Goal: Navigation & Orientation: Find specific page/section

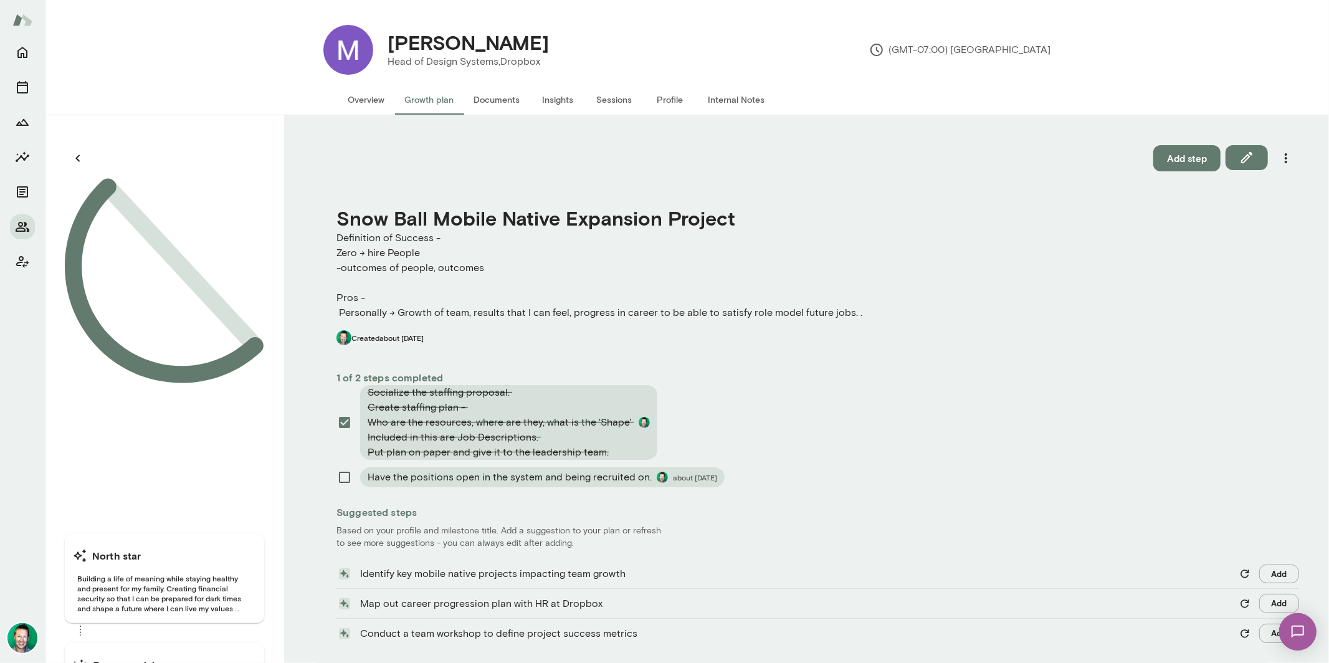
click at [350, 97] on button "Overview" at bounding box center [366, 100] width 57 height 30
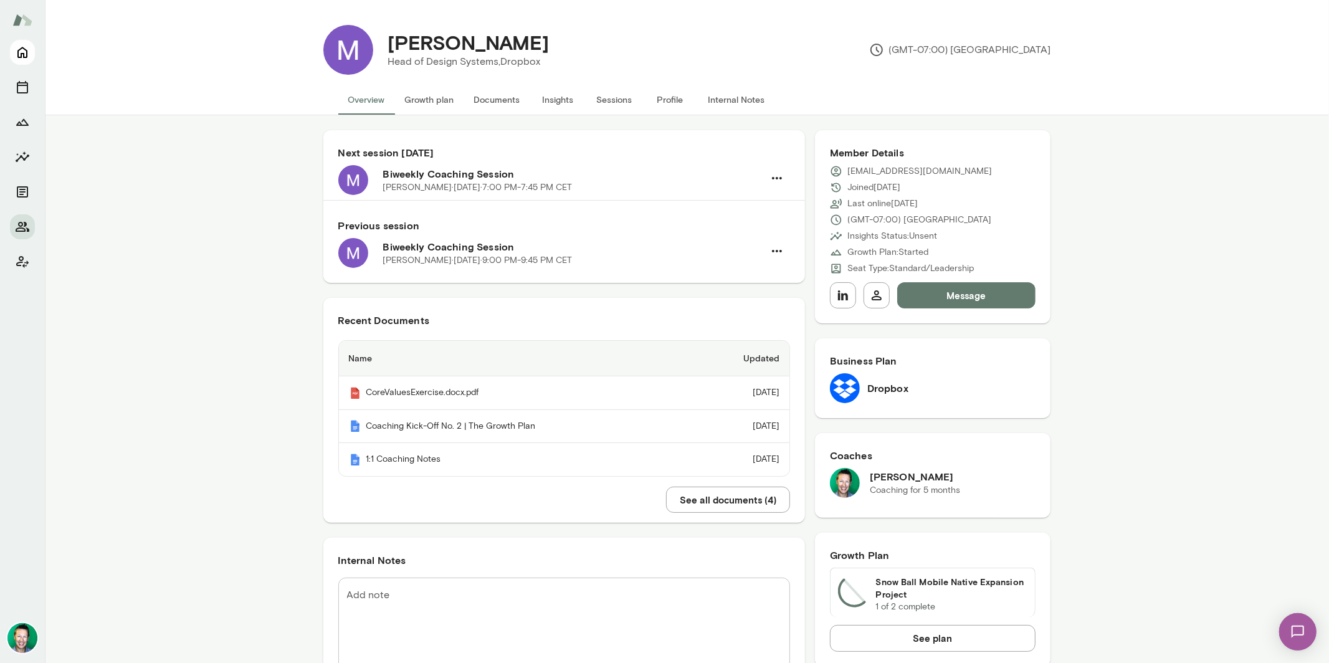
click at [18, 52] on icon "Home" at bounding box center [22, 52] width 10 height 11
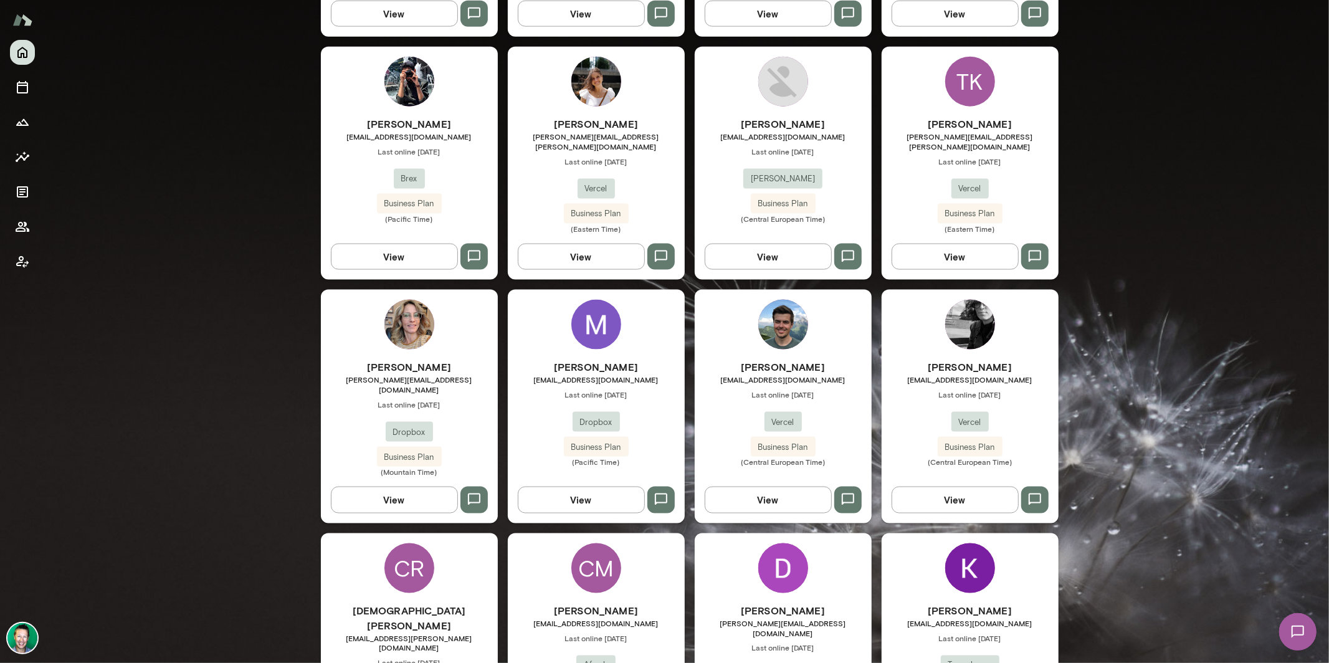
scroll to position [1342, 0]
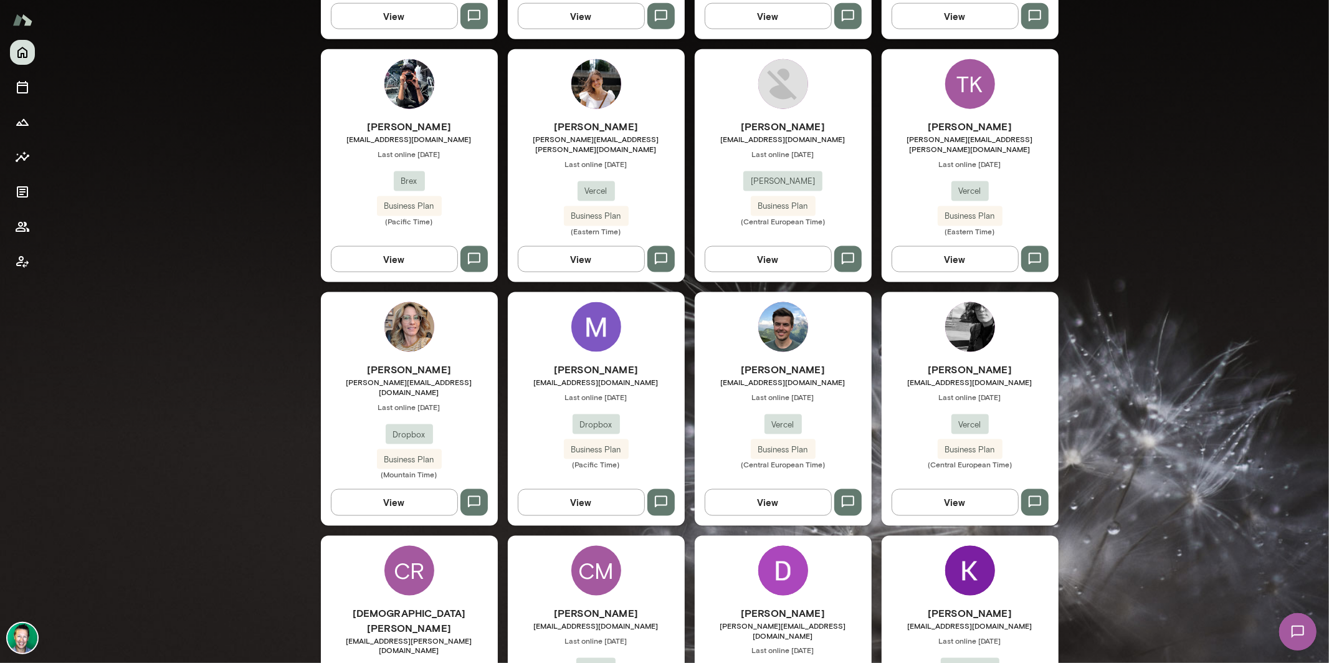
click at [722, 489] on button "View" at bounding box center [768, 502] width 127 height 26
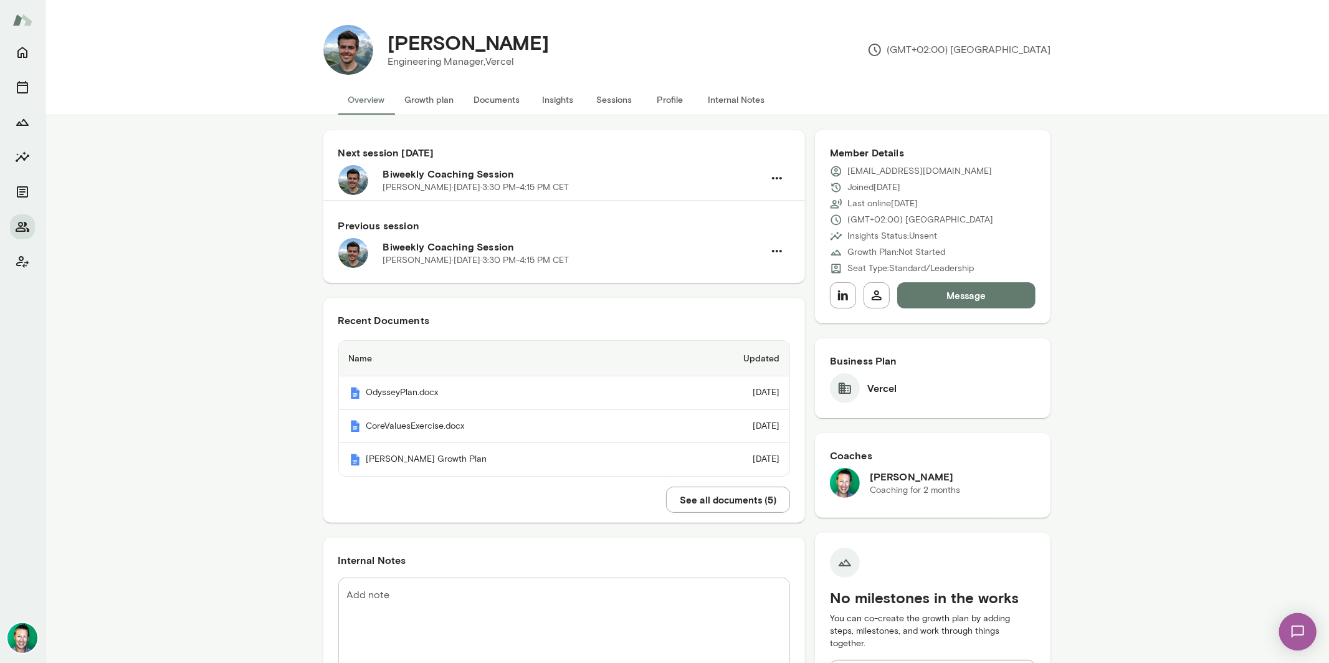
click at [491, 93] on button "Documents" at bounding box center [497, 100] width 66 height 30
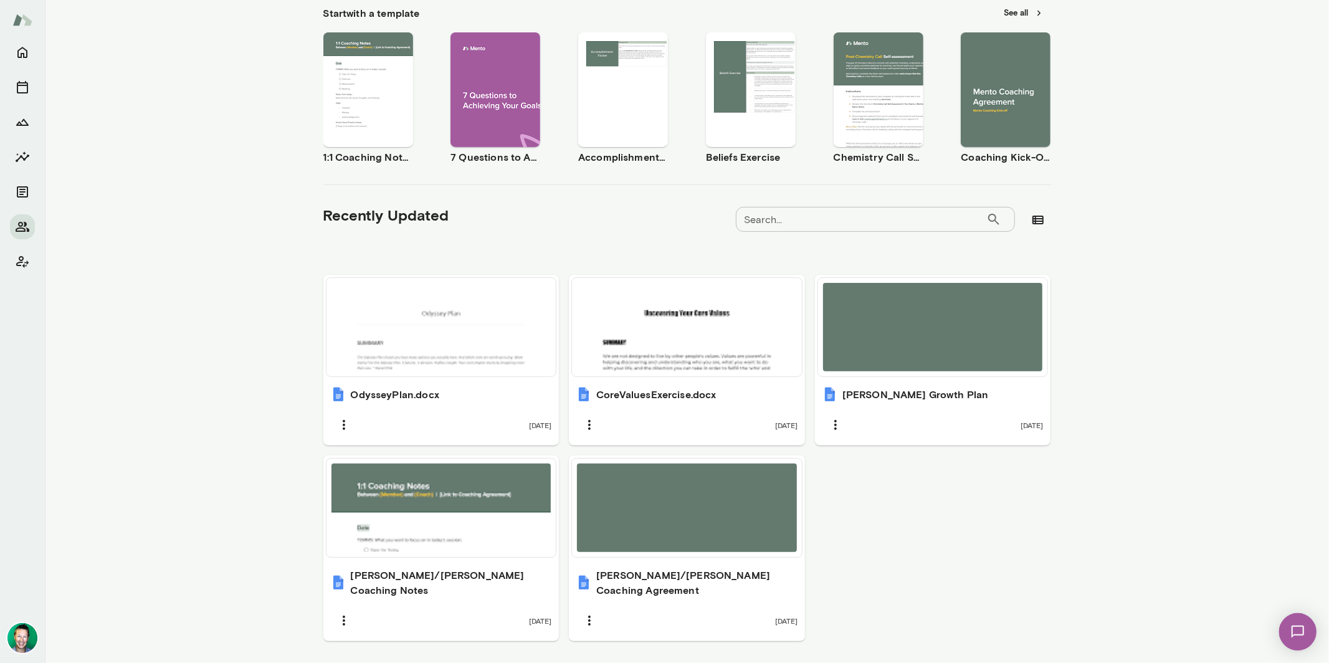
scroll to position [213, 0]
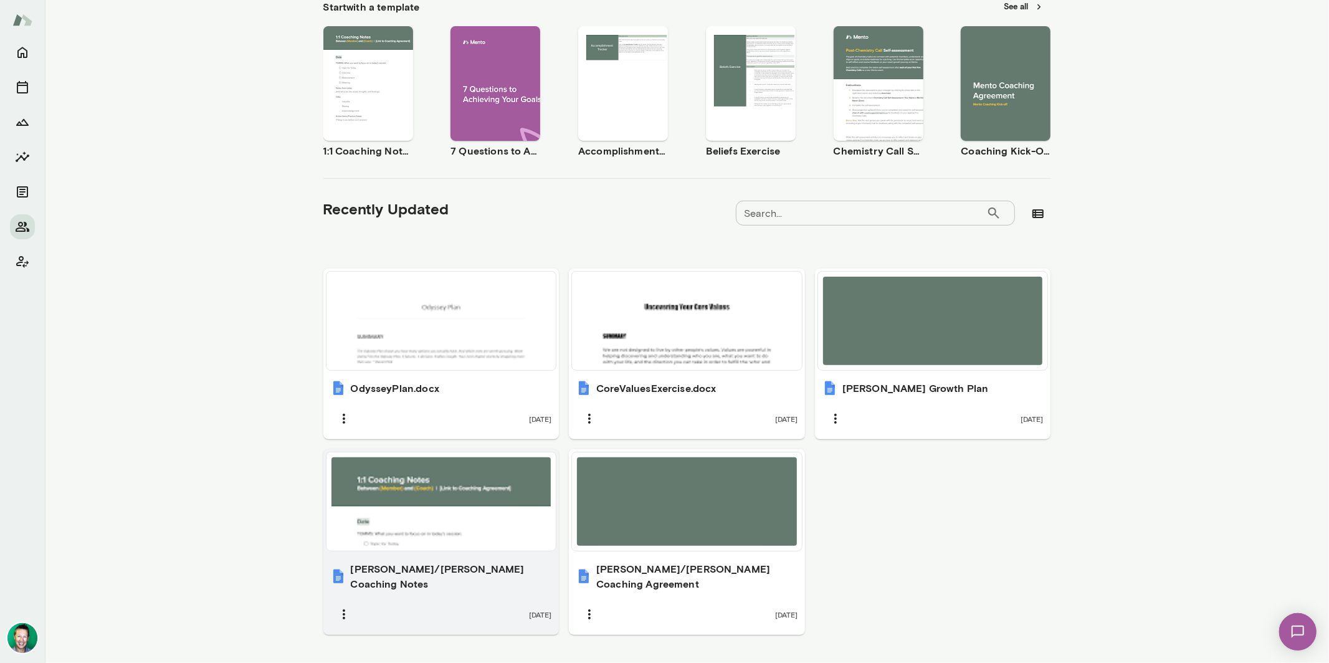
click at [473, 503] on div at bounding box center [442, 501] width 220 height 88
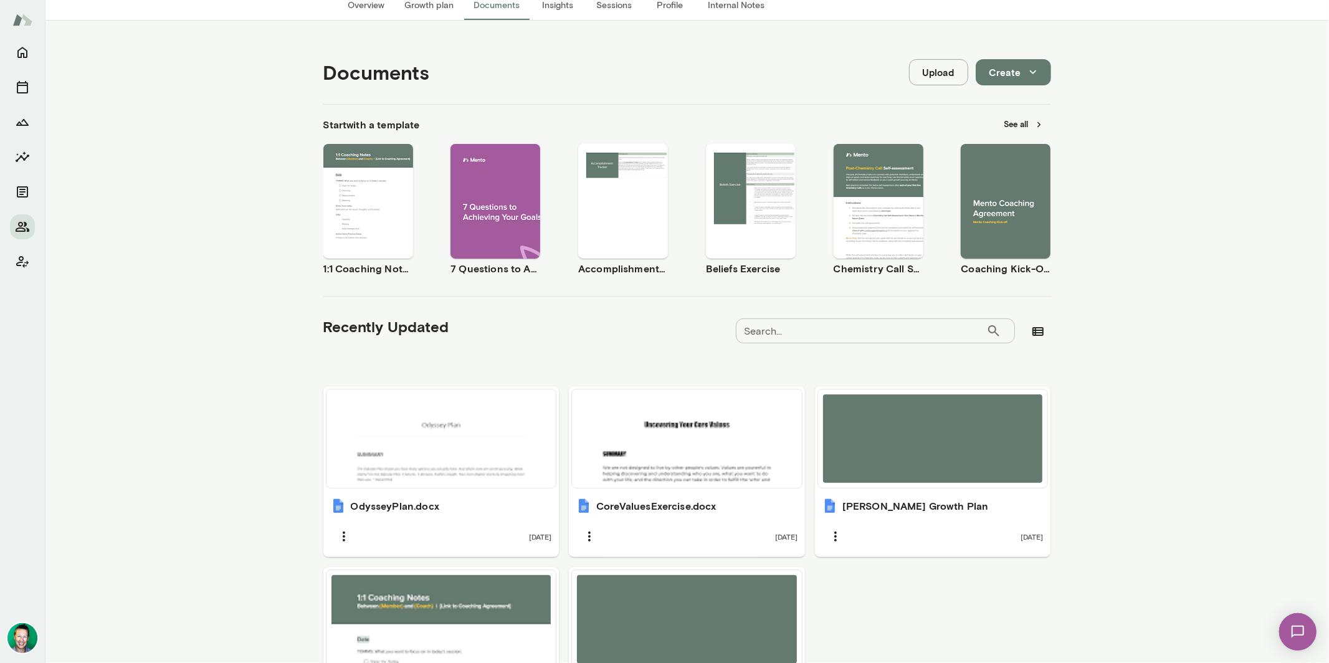
scroll to position [0, 0]
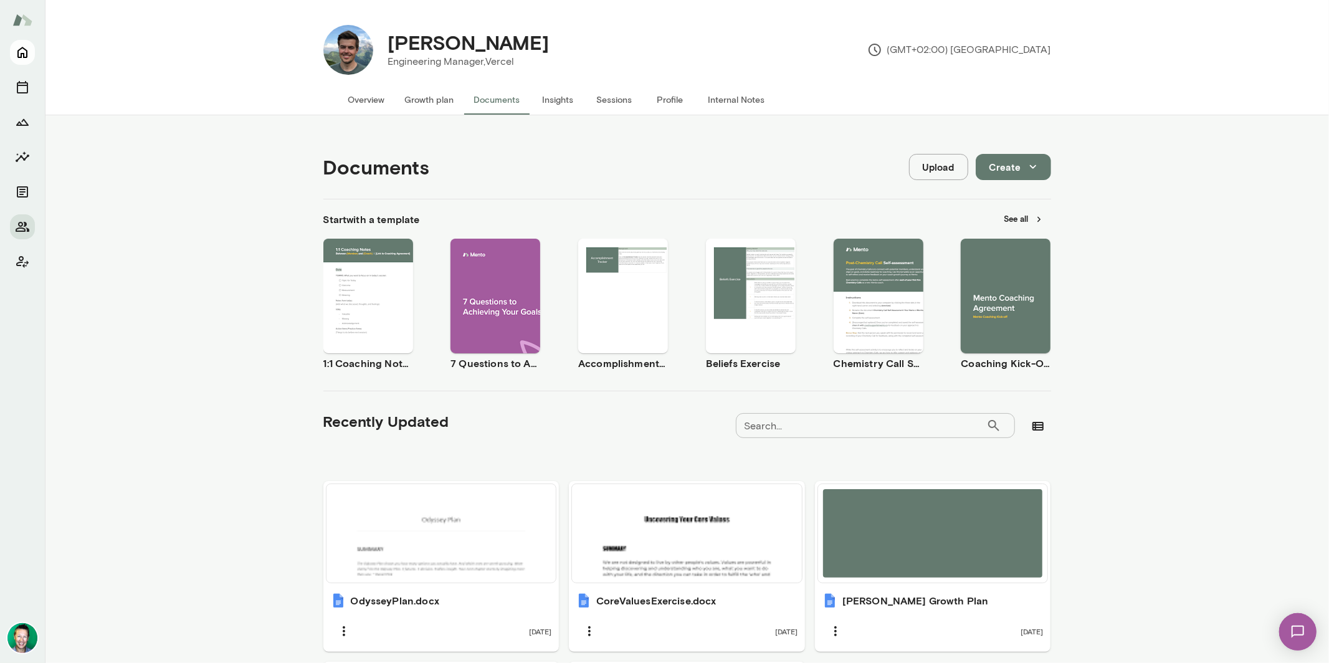
click at [24, 61] on button "Home" at bounding box center [22, 52] width 25 height 25
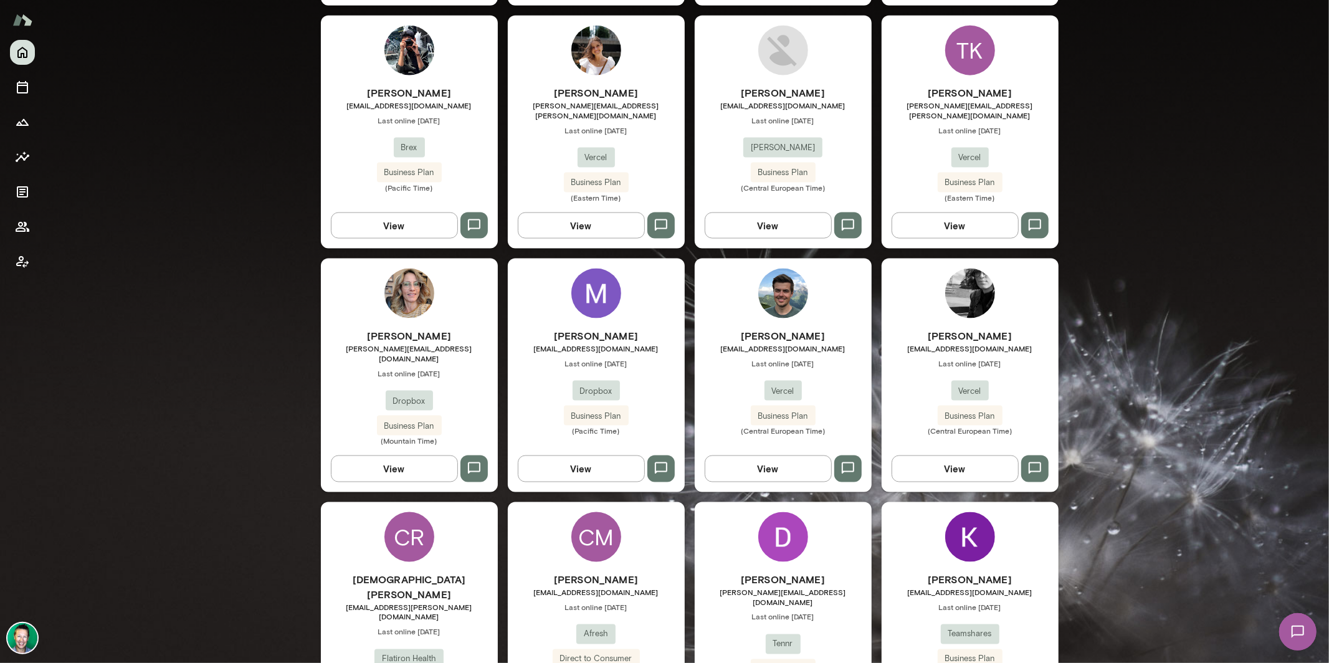
scroll to position [1378, 0]
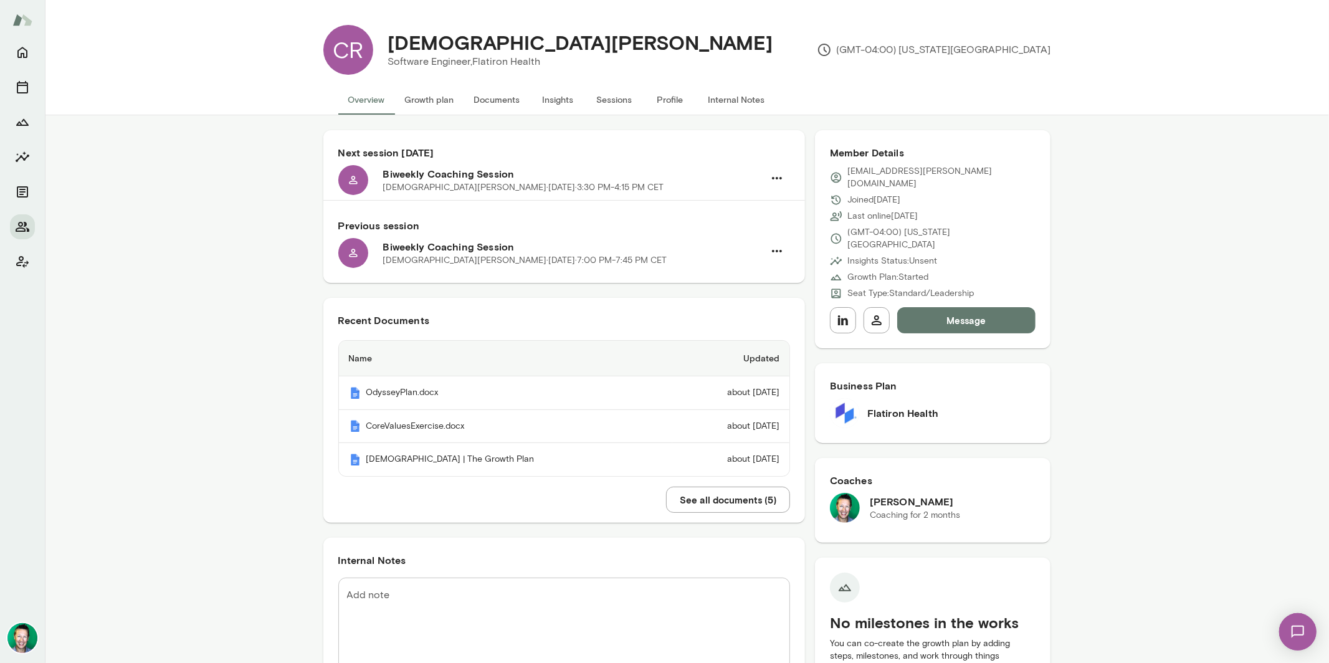
click at [709, 504] on button "See all documents ( 5 )" at bounding box center [728, 500] width 124 height 26
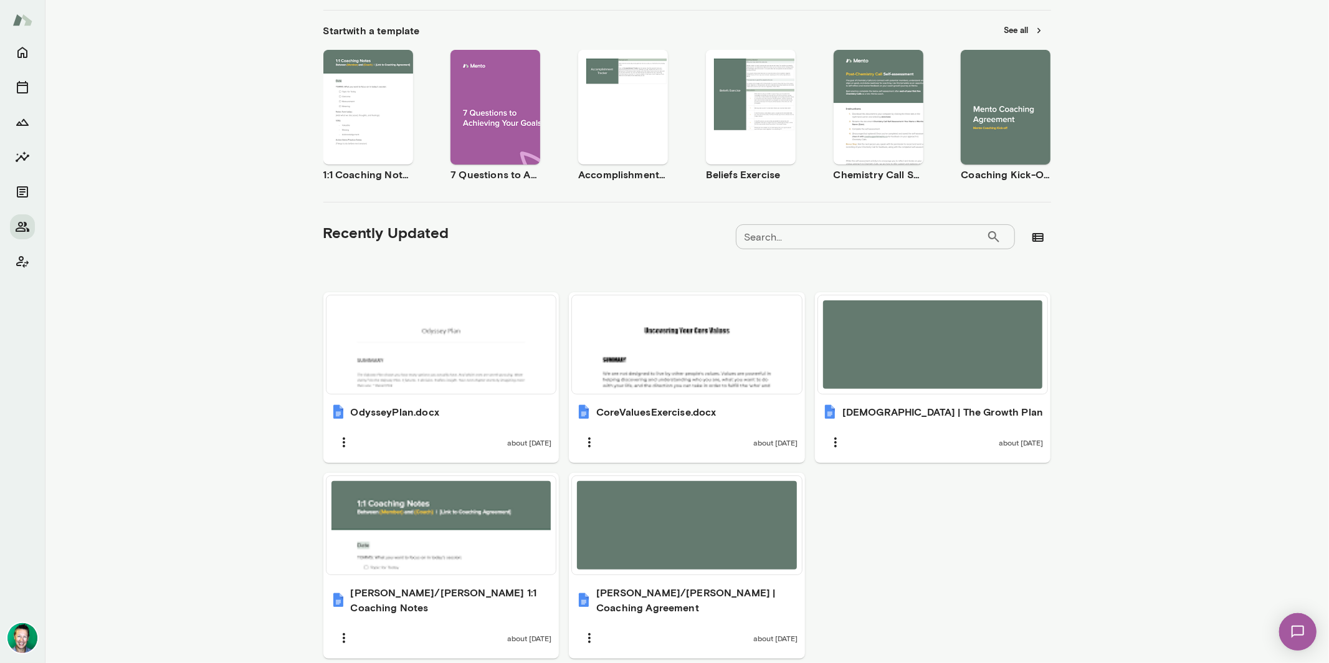
scroll to position [229, 0]
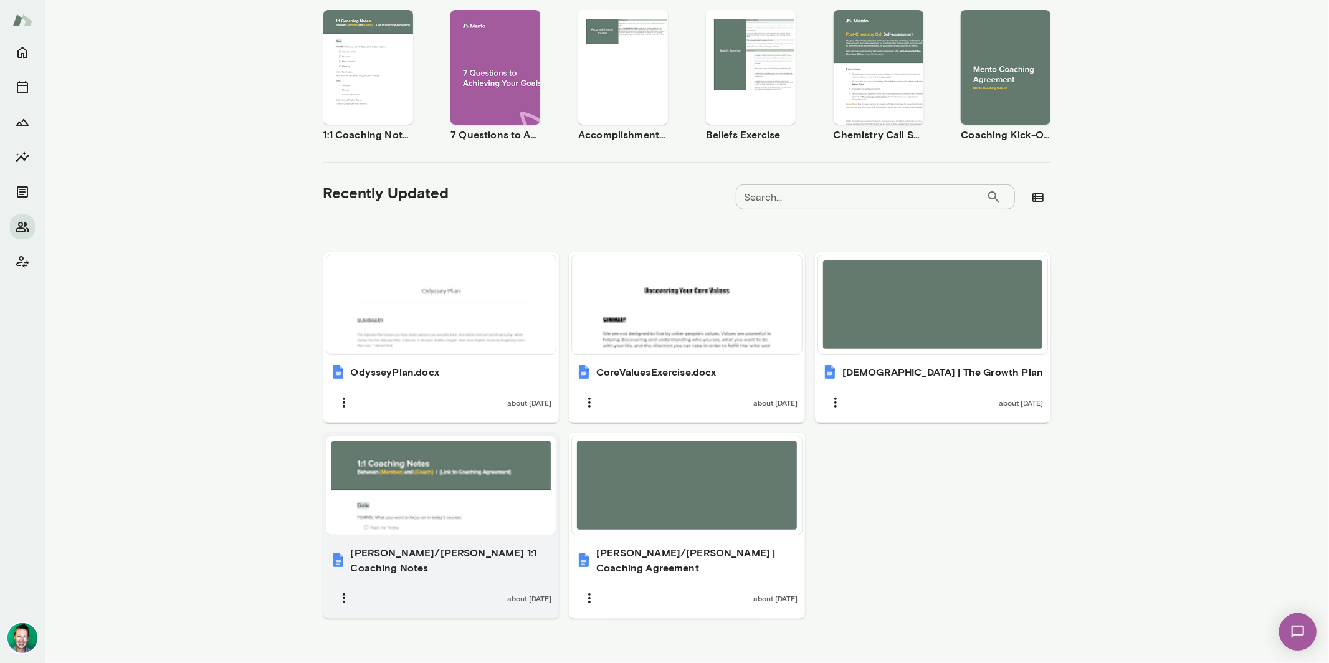
click at [442, 511] on div at bounding box center [442, 485] width 220 height 88
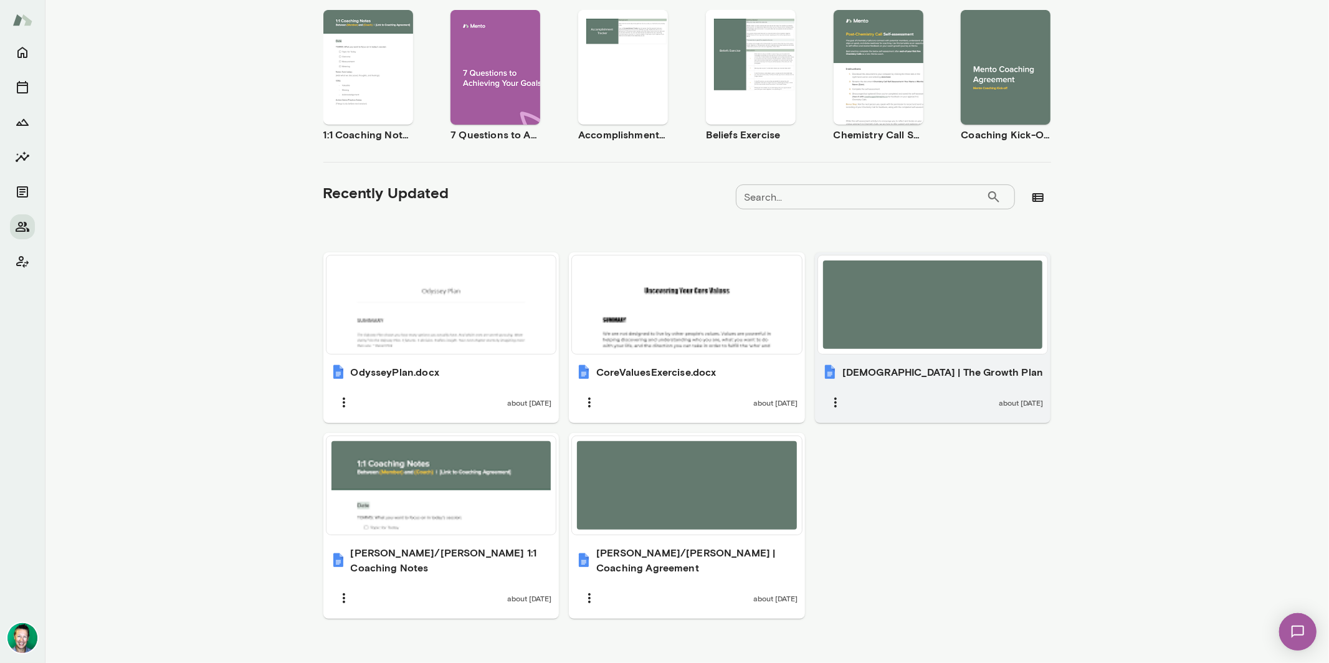
click at [878, 337] on div at bounding box center [933, 304] width 220 height 88
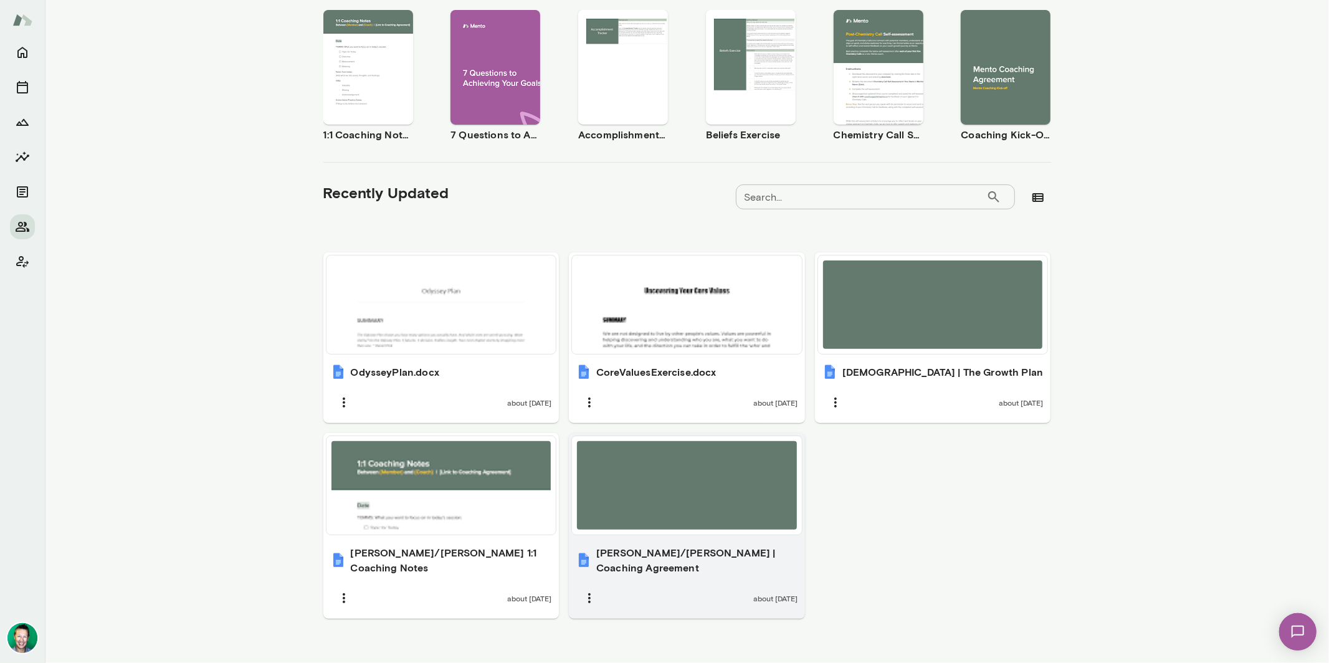
click at [680, 516] on div at bounding box center [687, 485] width 220 height 88
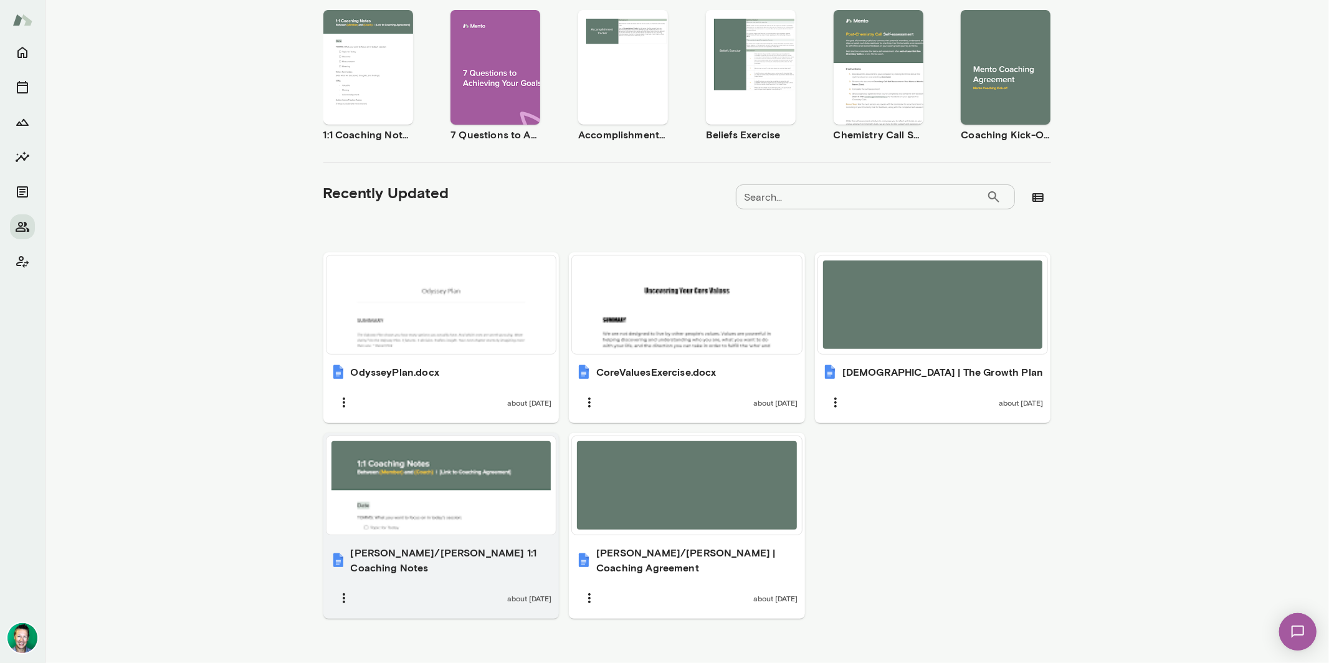
click at [451, 502] on div at bounding box center [442, 485] width 220 height 88
